Goal: Information Seeking & Learning: Learn about a topic

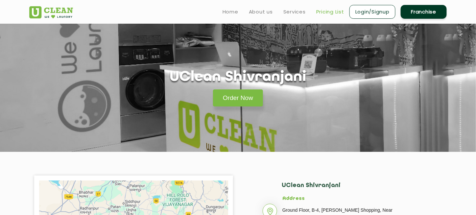
click at [318, 12] on link "Pricing List" at bounding box center [330, 12] width 28 height 8
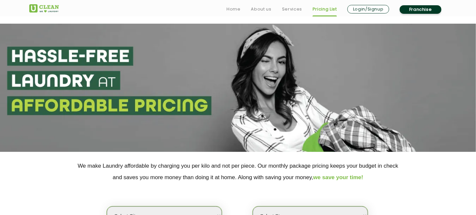
scroll to position [188, 0]
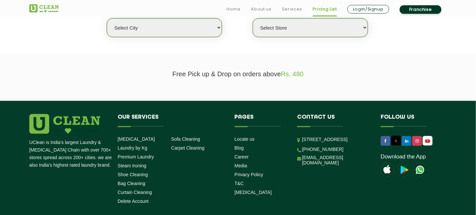
click at [182, 31] on select "Select city [GEOGRAPHIC_DATA] [GEOGRAPHIC_DATA] [GEOGRAPHIC_DATA] [GEOGRAPHIC_D…" at bounding box center [164, 27] width 115 height 19
select select "12"
click at [107, 18] on select "Select city [GEOGRAPHIC_DATA] [GEOGRAPHIC_DATA] [GEOGRAPHIC_DATA] [GEOGRAPHIC_D…" at bounding box center [164, 27] width 115 height 19
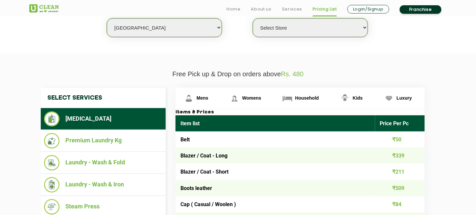
click at [279, 22] on select "Select Store UClean Shivranjani" at bounding box center [310, 27] width 115 height 19
select select "25"
click at [253, 18] on select "Select Store UClean Shivranjani" at bounding box center [310, 27] width 115 height 19
click at [208, 95] on span "Womens" at bounding box center [203, 97] width 12 height 5
click at [423, 46] on section "We make Laundry affordable by charging you per kilo and not per piece. Our mont…" at bounding box center [238, 9] width 476 height 90
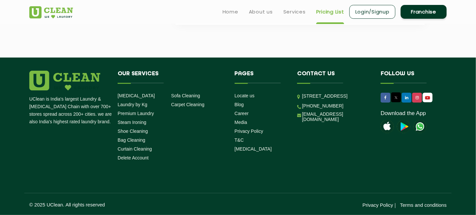
scroll to position [2287, 0]
